Goal: Information Seeking & Learning: Learn about a topic

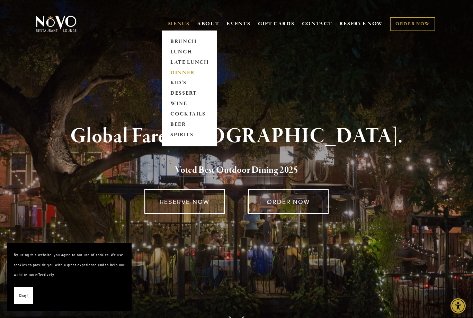
click at [193, 72] on link "DINNER" at bounding box center [189, 73] width 43 height 10
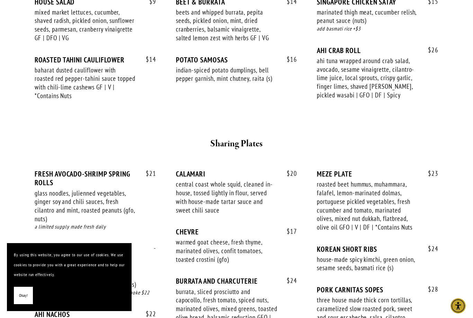
scroll to position [369, 0]
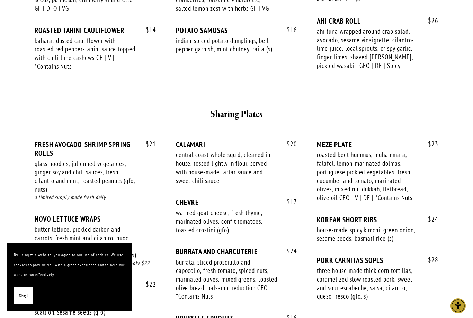
click at [18, 304] on button "Okay!" at bounding box center [23, 295] width 19 height 18
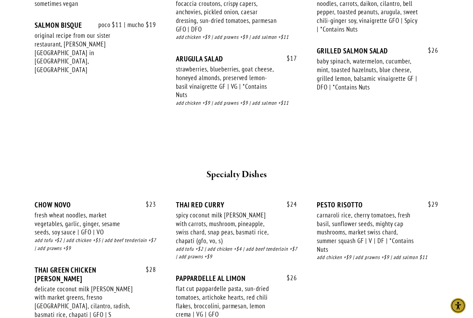
scroll to position [841, 0]
click at [16, 185] on section "SMALL BITES SHARING PLATES SOUPS & SALADS SPECIALTY DISHES MAINS BEVERAGES Smal…" at bounding box center [236, 142] width 473 height 1541
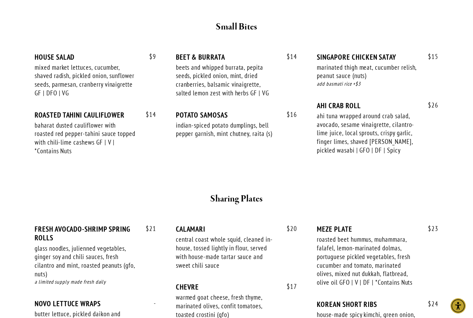
scroll to position [284, 0]
click at [291, 125] on div "$ 16 POTATO SAMOSAS indian-spiced potato dumplings, bell pepper garnish, mint c…" at bounding box center [237, 131] width 122 height 41
click at [284, 138] on div "$ 16 POTATO SAMOSAS indian-spiced potato dumplings, bell pepper garnish, mint c…" at bounding box center [237, 131] width 122 height 41
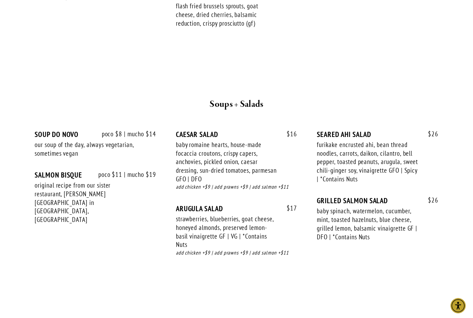
scroll to position [692, 0]
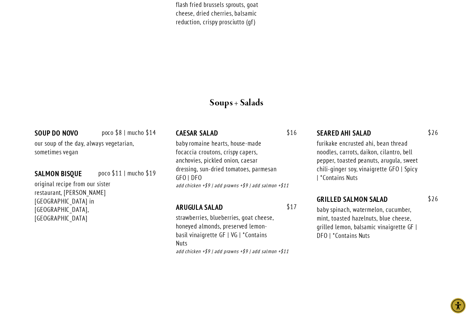
click at [305, 96] on h2 "Soups + Salads" at bounding box center [237, 103] width 380 height 15
click at [326, 253] on div "poco $8 | mucho $14 SOUP DO NOVO our soup of the day, always vegetarian, someti…" at bounding box center [237, 195] width 416 height 158
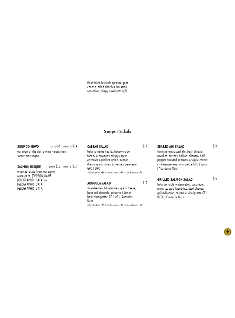
scroll to position [1102, 0]
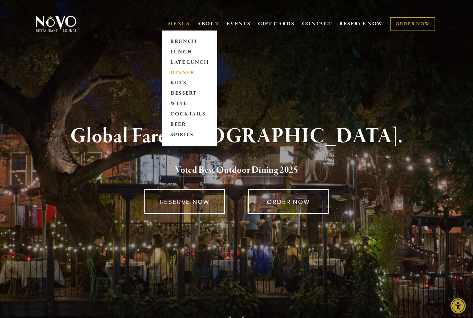
click at [191, 72] on link "DINNER" at bounding box center [189, 73] width 43 height 10
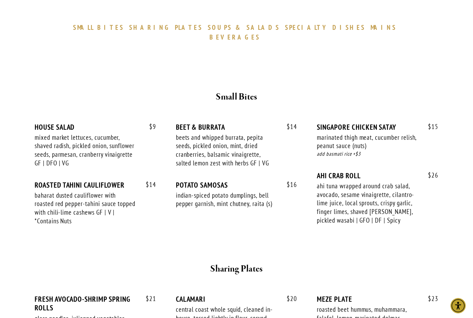
scroll to position [215, 0]
drag, startPoint x: 411, startPoint y: 332, endPoint x: 404, endPoint y: 338, distance: 8.4
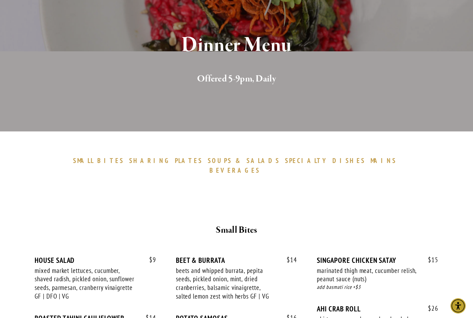
scroll to position [0, 0]
